Goal: Information Seeking & Learning: Find specific fact

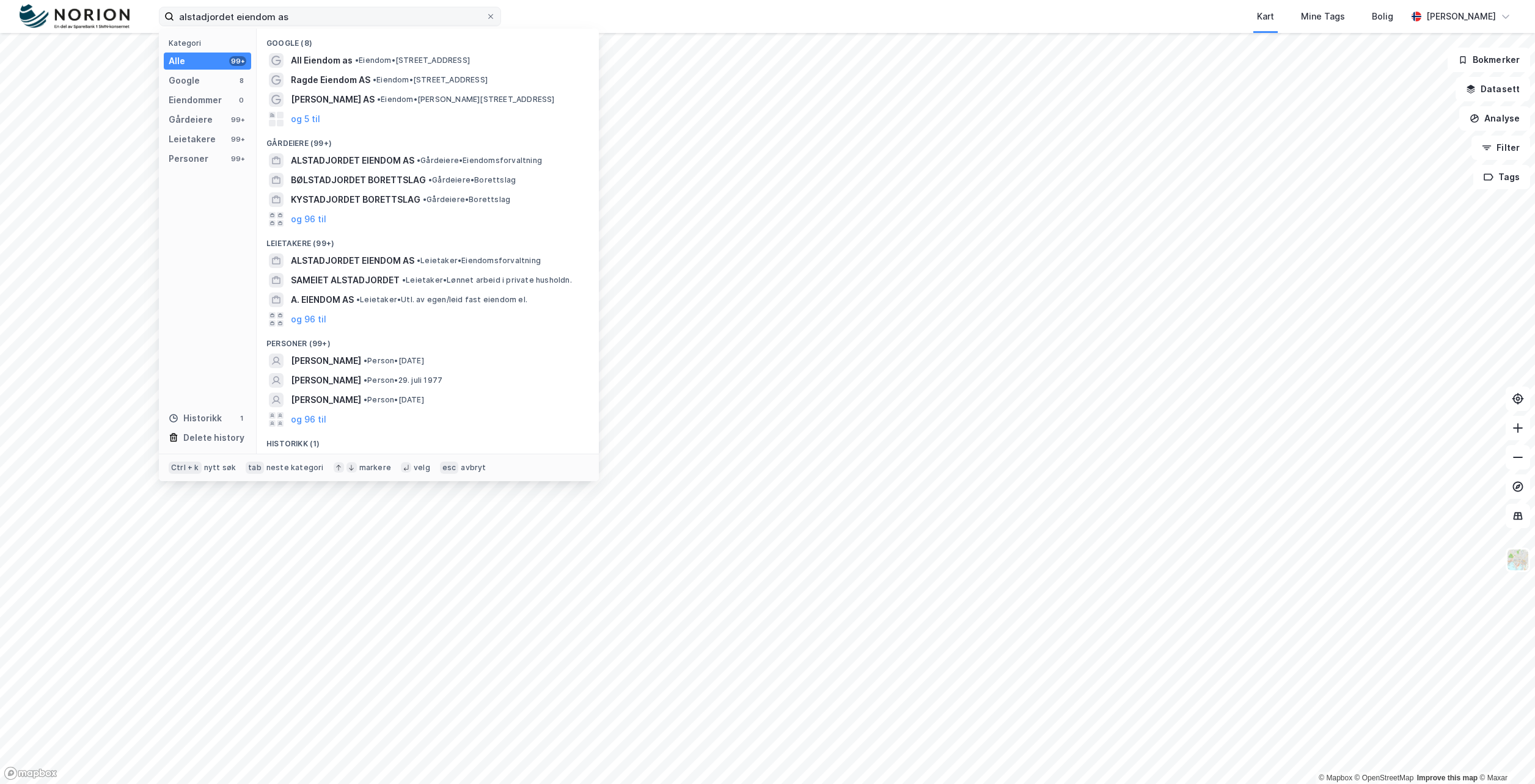
drag, startPoint x: 497, startPoint y: 18, endPoint x: 443, endPoint y: 22, distance: 54.1
click at [497, 18] on label "alstadjordet eiendom as" at bounding box center [329, 16] width 342 height 20
click at [486, 18] on input "alstadjordet eiendom as" at bounding box center [330, 16] width 312 height 18
click at [495, 16] on label "alstadjordet eiendom as" at bounding box center [329, 16] width 342 height 20
click at [486, 16] on input "alstadjordet eiendom as" at bounding box center [330, 16] width 312 height 18
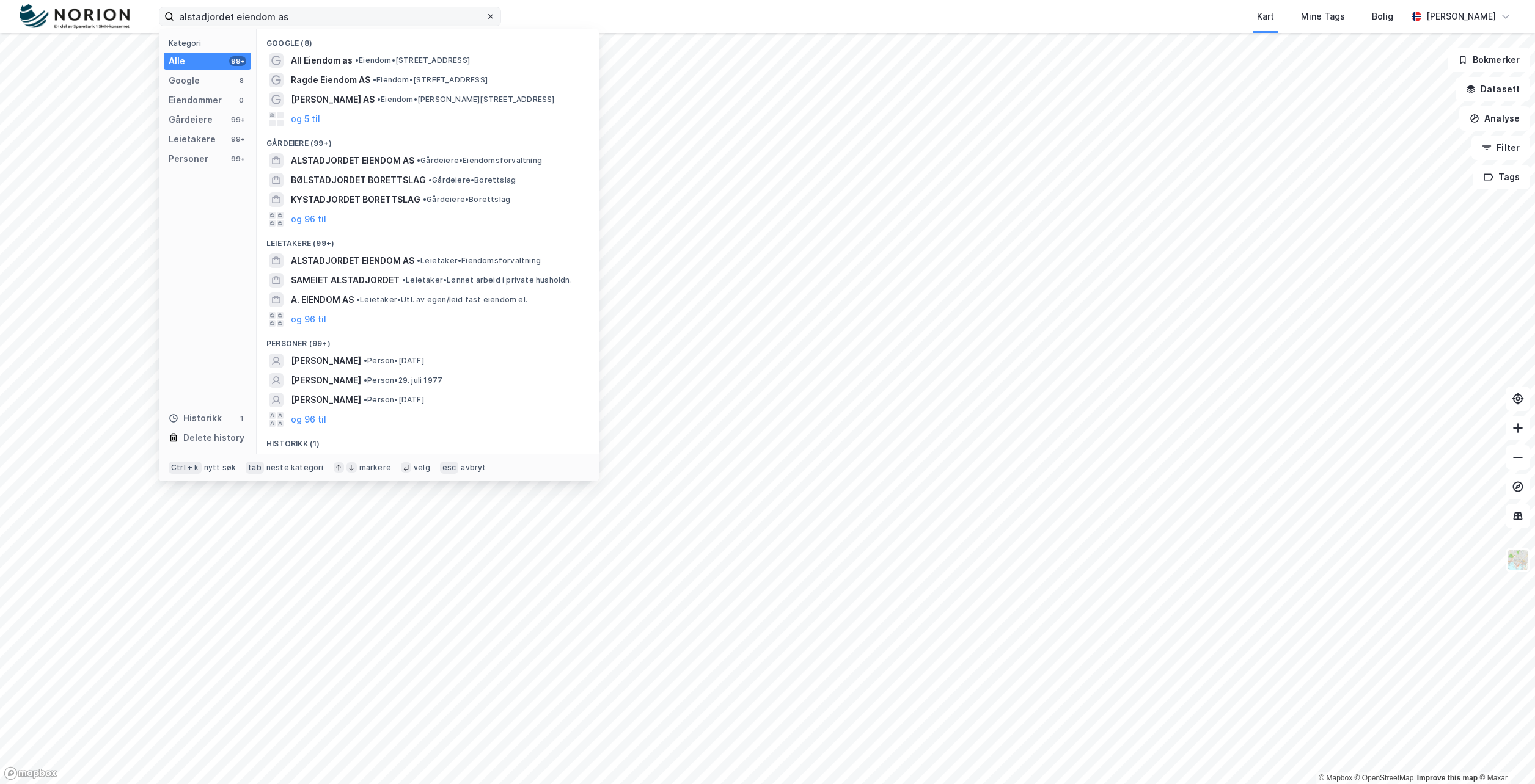
click at [492, 17] on icon at bounding box center [490, 16] width 7 height 7
click at [486, 17] on input "alstadjordet eiendom as" at bounding box center [330, 16] width 312 height 18
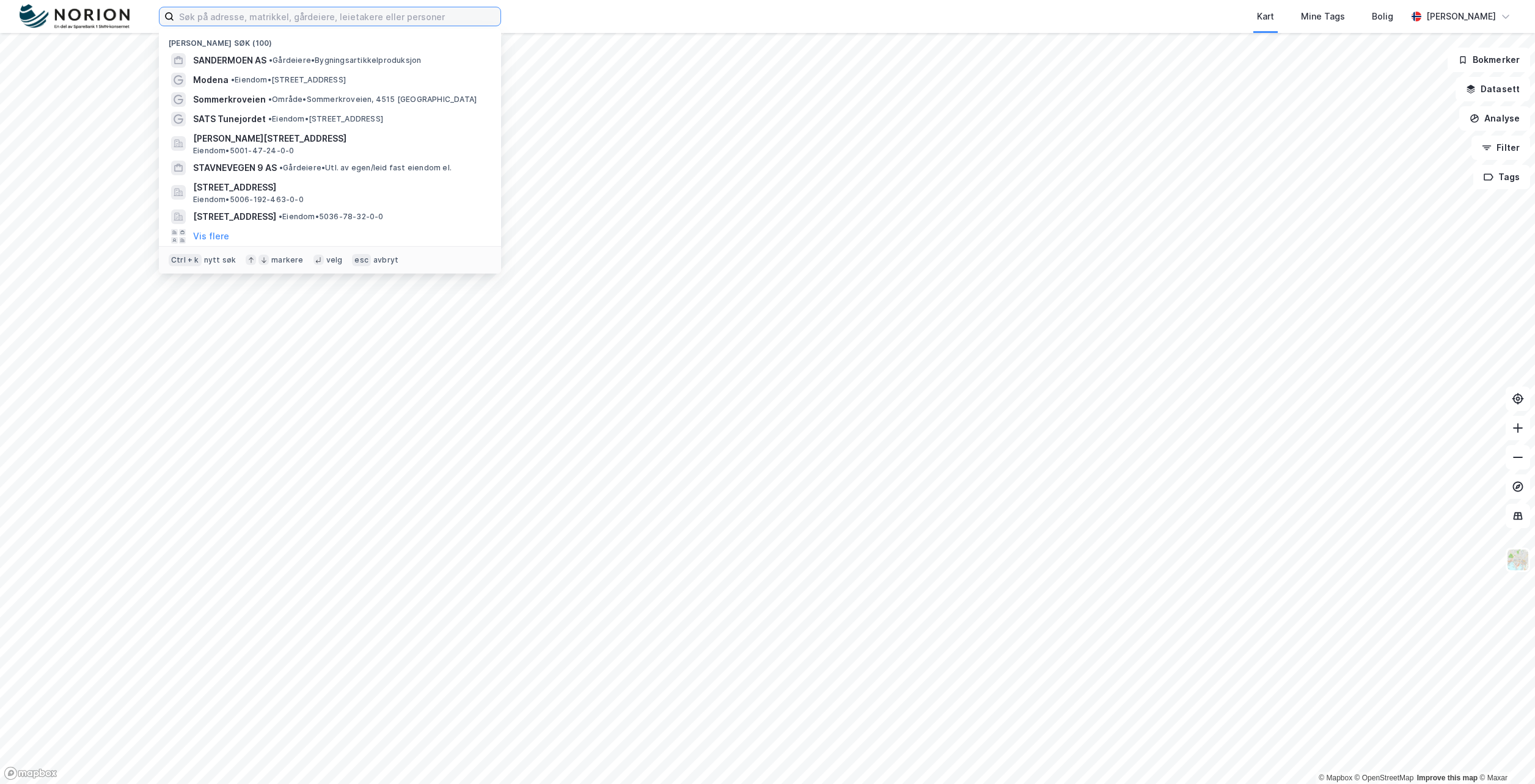
click at [366, 19] on input at bounding box center [337, 16] width 326 height 18
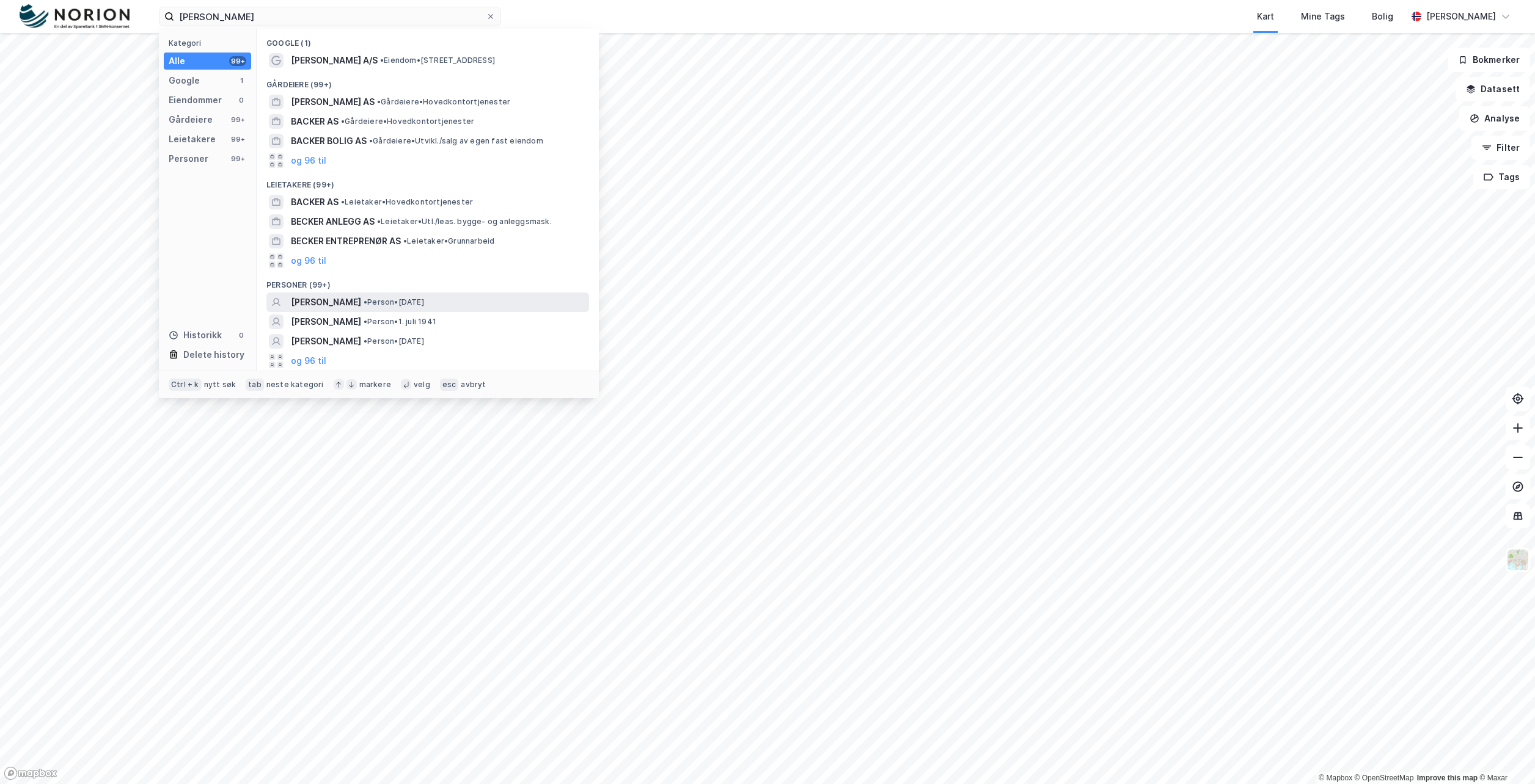
click at [357, 303] on span "[PERSON_NAME]" at bounding box center [326, 302] width 70 height 15
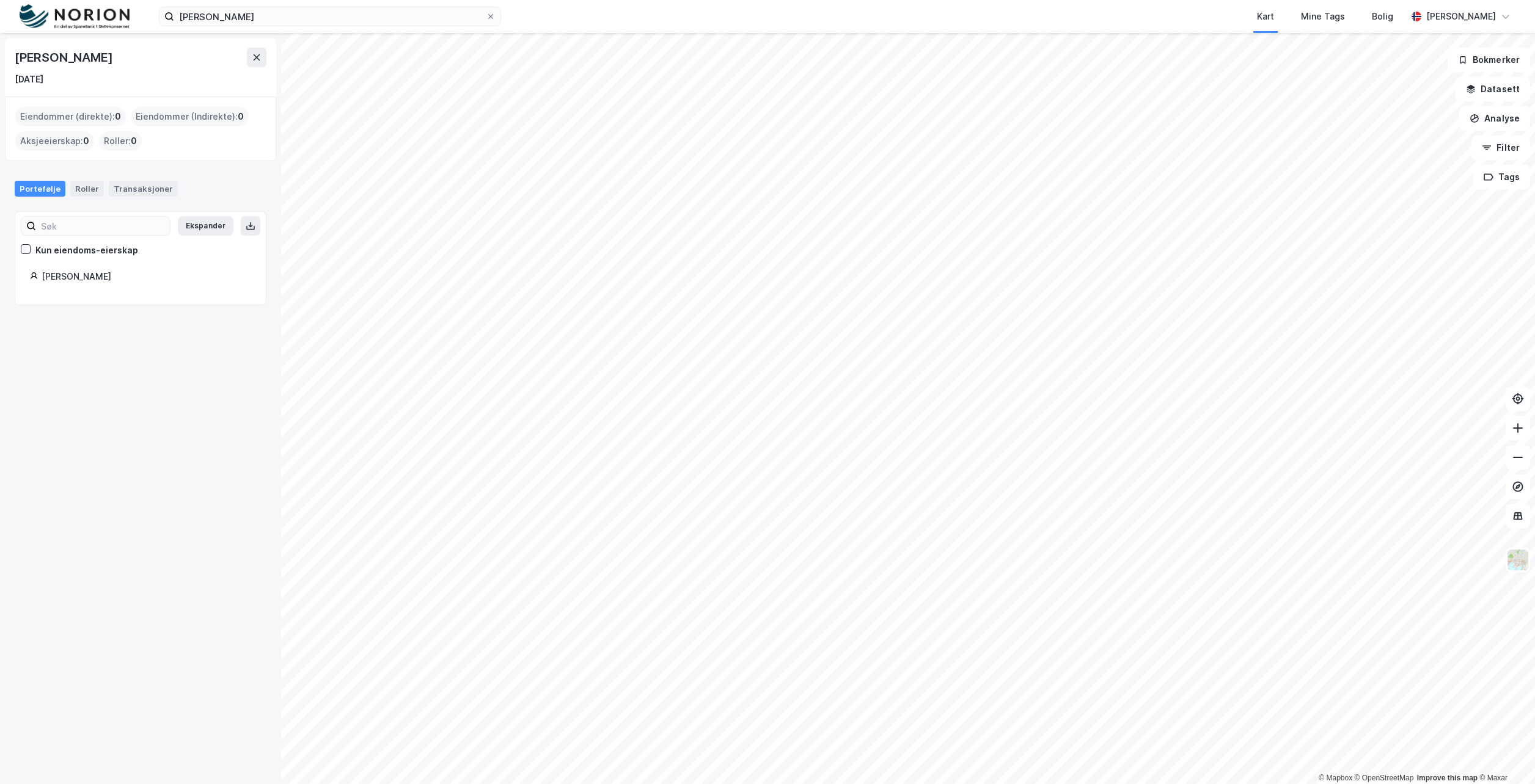
click at [55, 279] on div "[PERSON_NAME]" at bounding box center [146, 276] width 210 height 15
click at [80, 247] on div "Kun eiendoms-eierskap" at bounding box center [87, 250] width 103 height 15
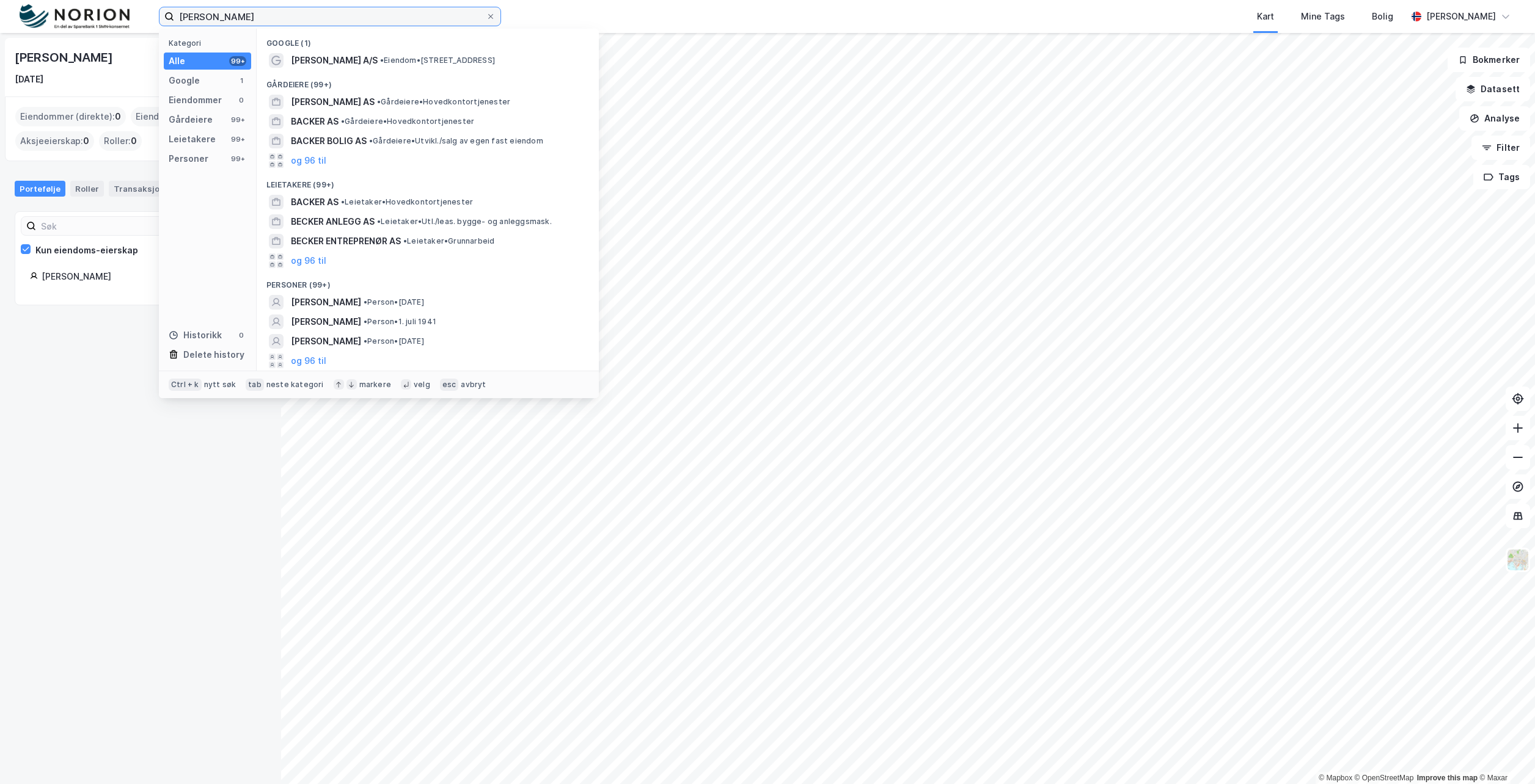
drag, startPoint x: 261, startPoint y: 20, endPoint x: 87, endPoint y: 26, distance: 174.1
click at [87, 26] on div "[PERSON_NAME] Kategori Alle 99+ Google 1 Eiendommer 0 Gårdeiere 99+ Leietakere …" at bounding box center [767, 16] width 1535 height 33
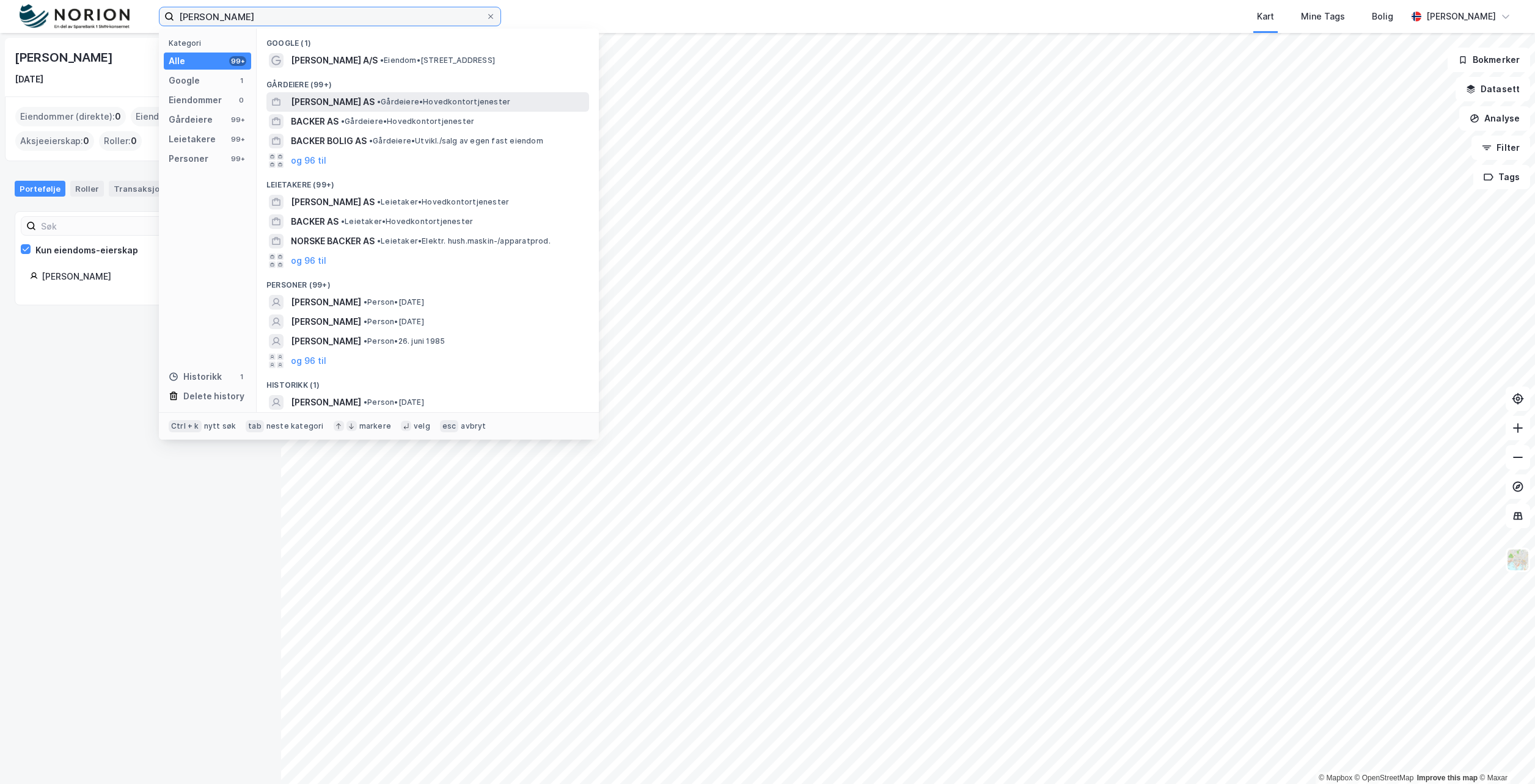
type input "[PERSON_NAME]"
click at [353, 100] on span "[PERSON_NAME] AS" at bounding box center [332, 101] width 84 height 15
